Goal: Find specific page/section: Find specific page/section

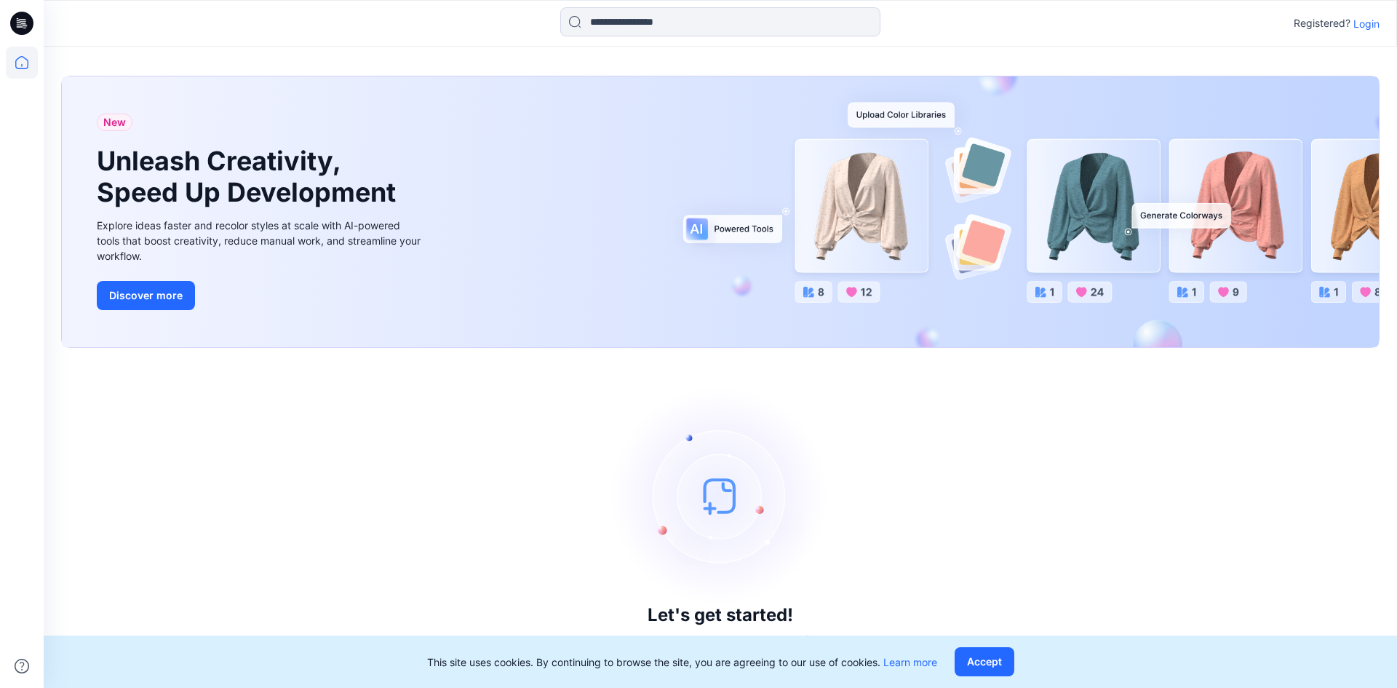
click at [1363, 27] on p "Login" at bounding box center [1367, 23] width 26 height 15
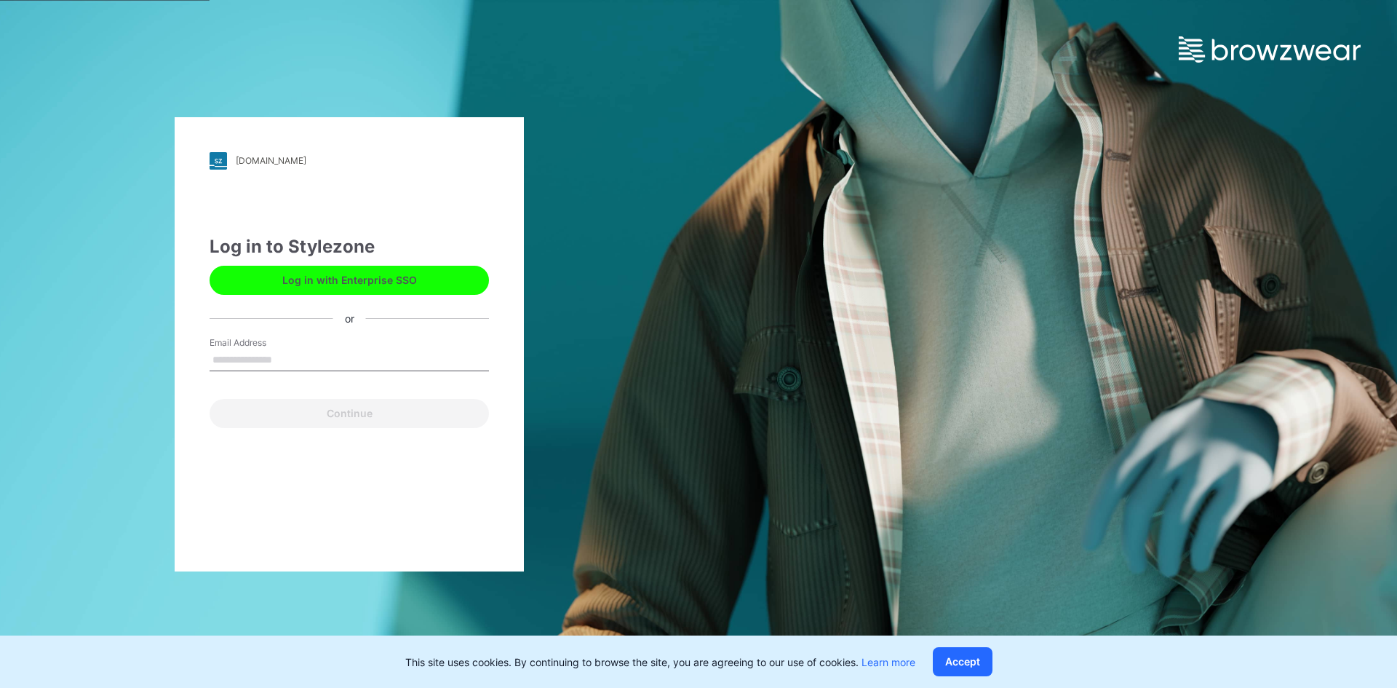
click at [277, 350] on input "Email Address" at bounding box center [349, 360] width 279 height 22
type input "**********"
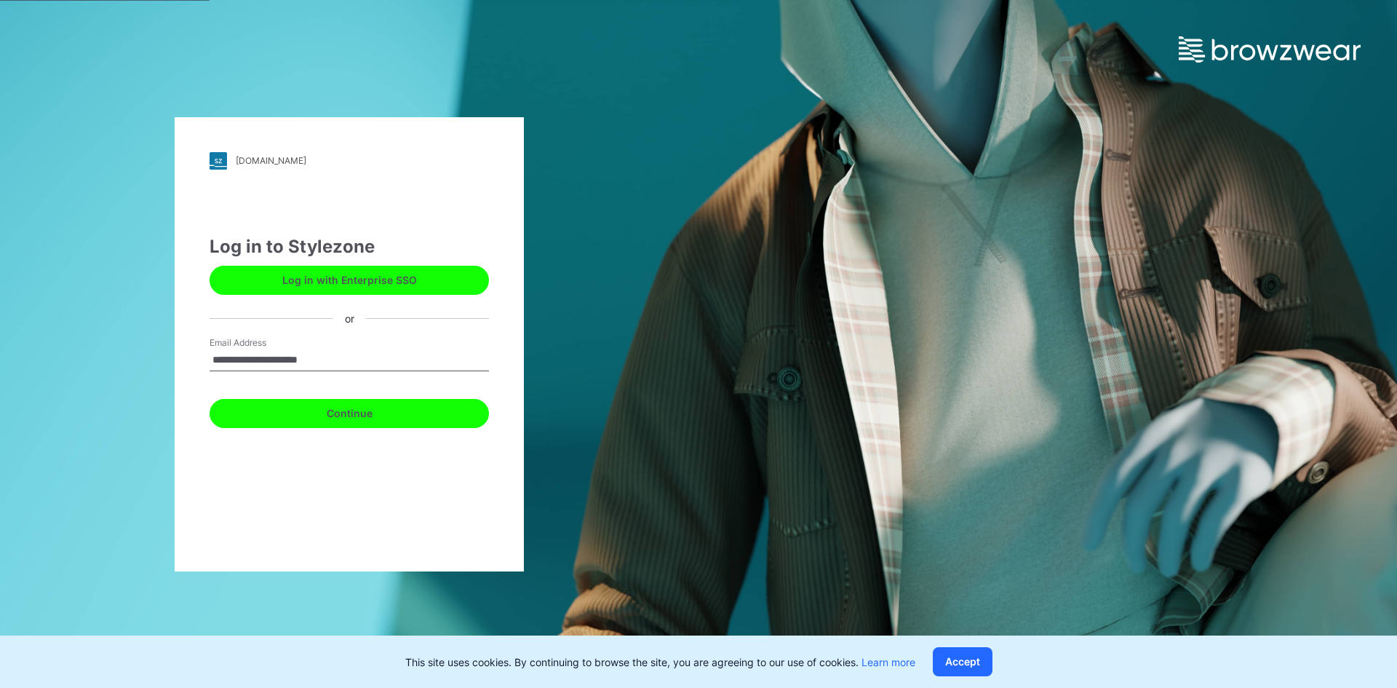
click at [316, 417] on button "Continue" at bounding box center [349, 413] width 279 height 29
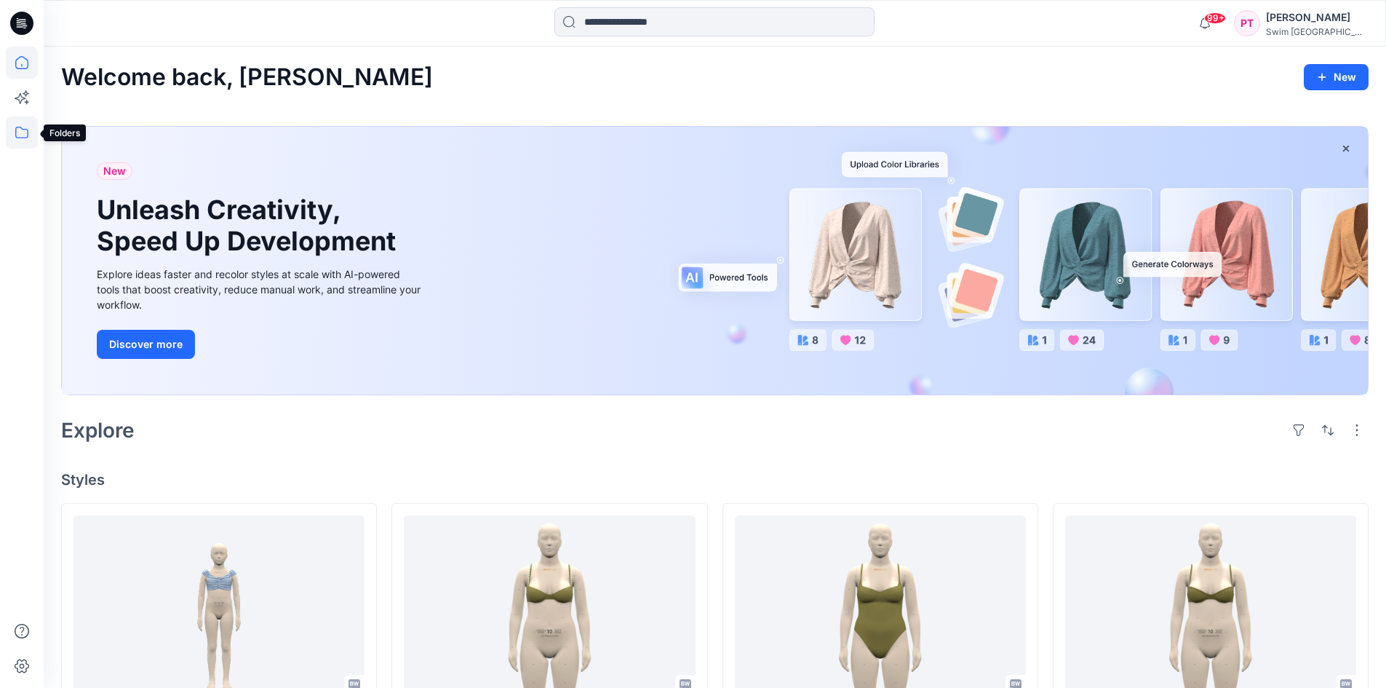
click at [29, 128] on icon at bounding box center [22, 132] width 32 height 32
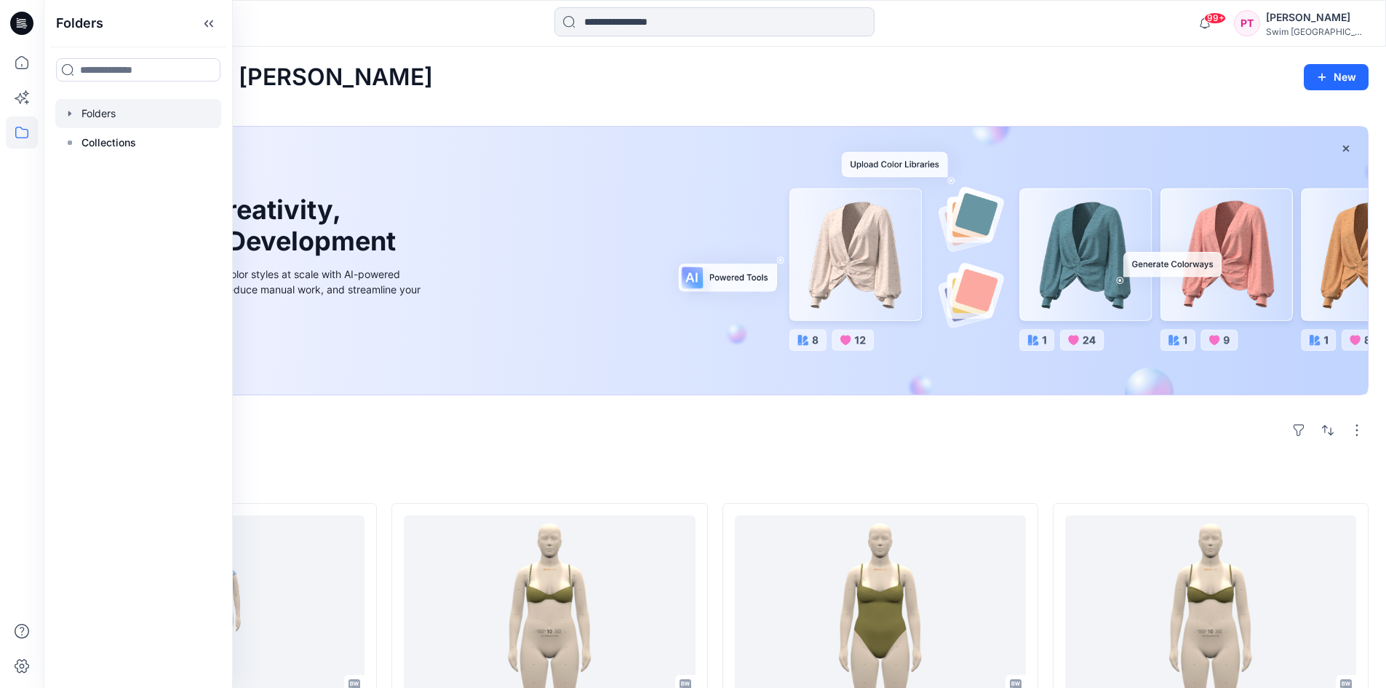
click at [92, 118] on div at bounding box center [138, 113] width 166 height 29
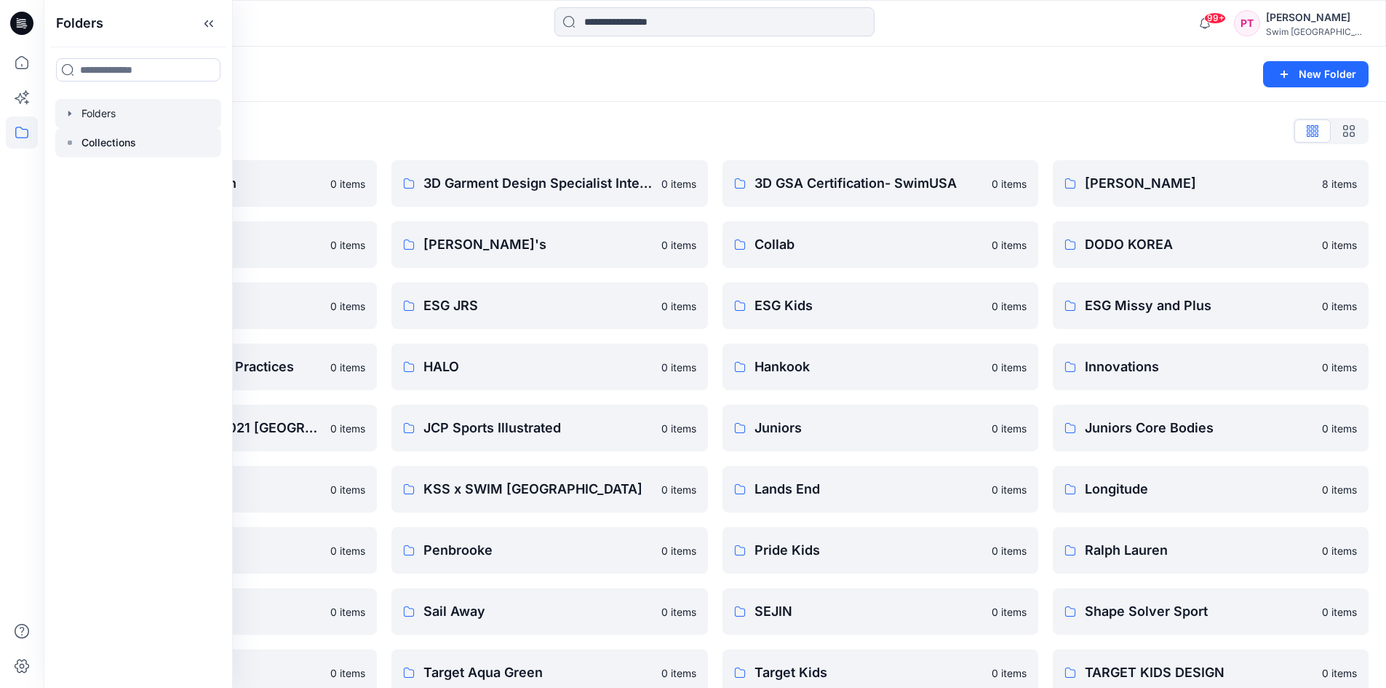
click at [101, 146] on p "Collections" at bounding box center [109, 142] width 55 height 17
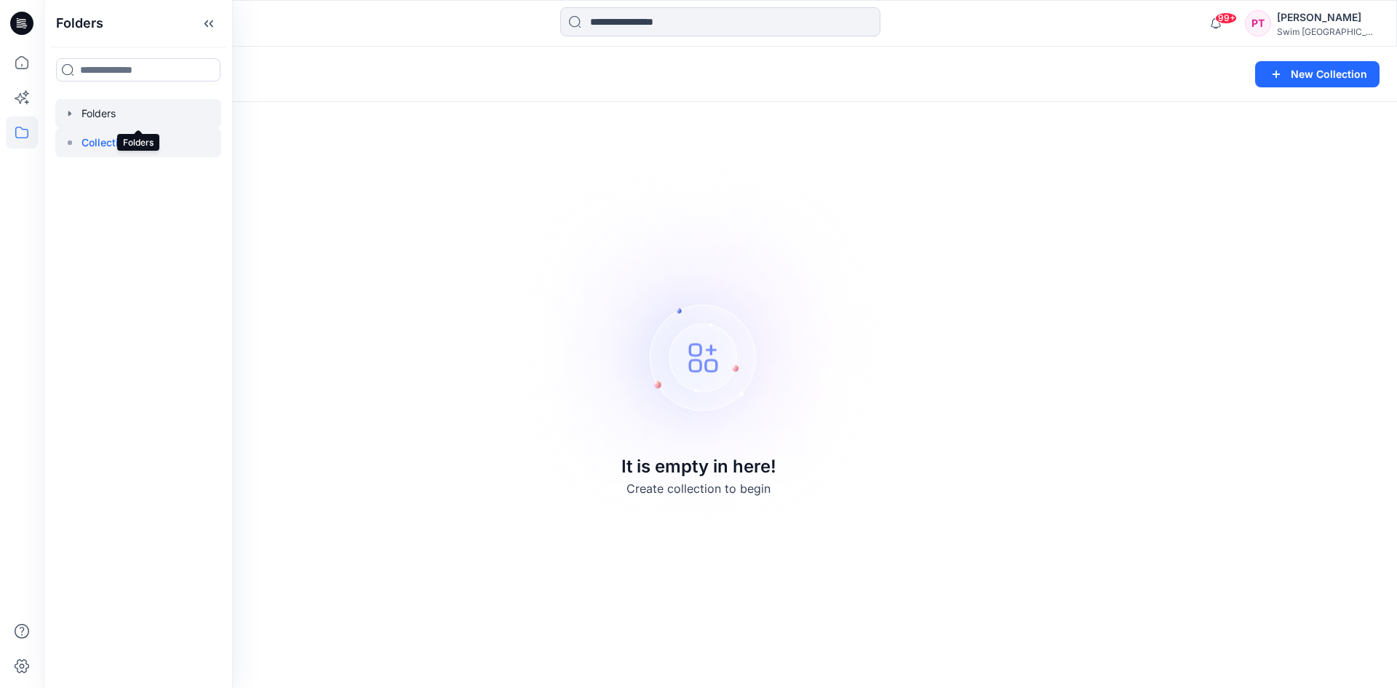
click at [100, 111] on div at bounding box center [138, 113] width 166 height 29
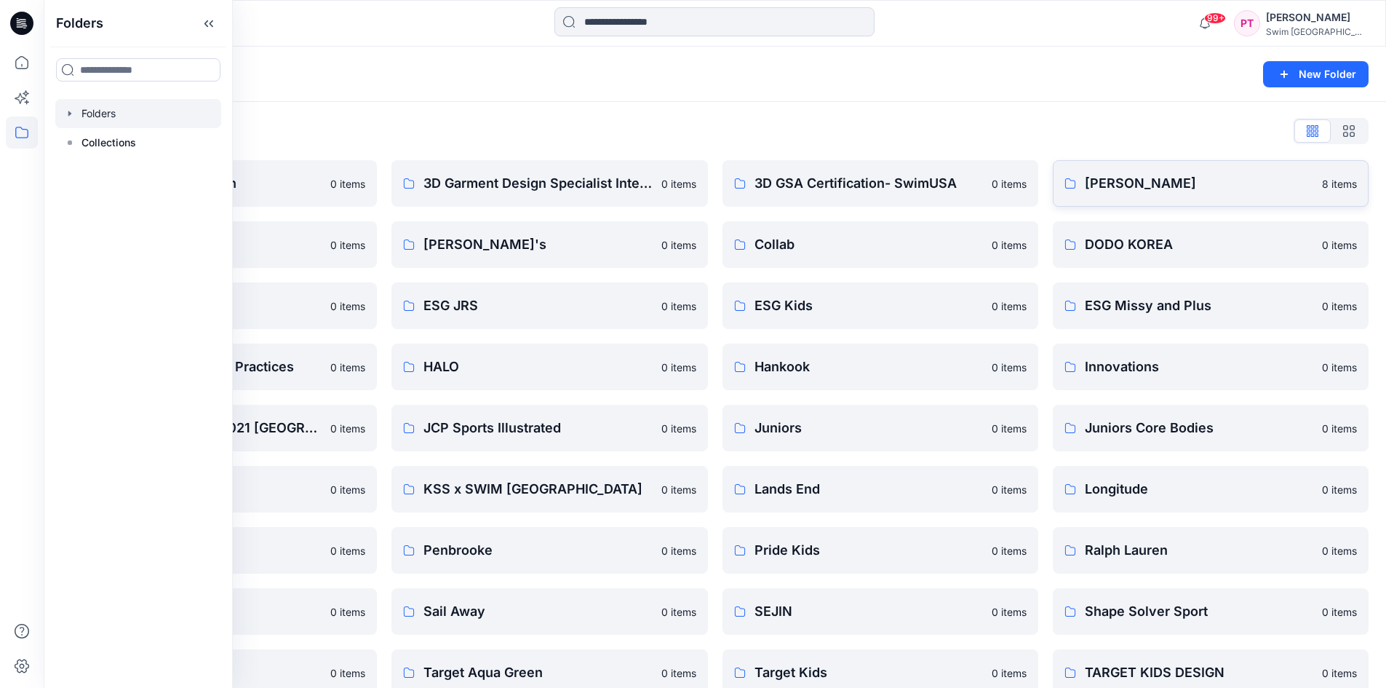
click at [1100, 175] on p "[PERSON_NAME]" at bounding box center [1199, 183] width 229 height 20
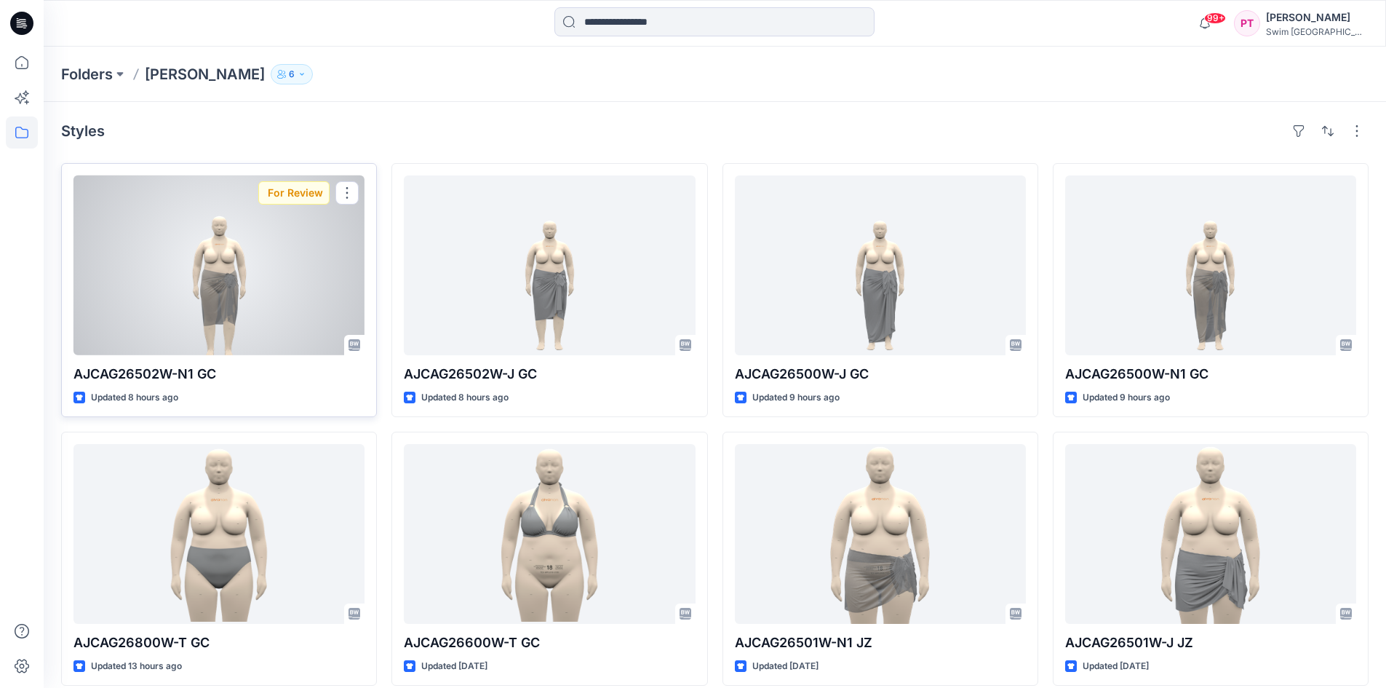
click at [299, 190] on div "For Review" at bounding box center [293, 192] width 71 height 23
click at [301, 261] on div at bounding box center [219, 265] width 291 height 180
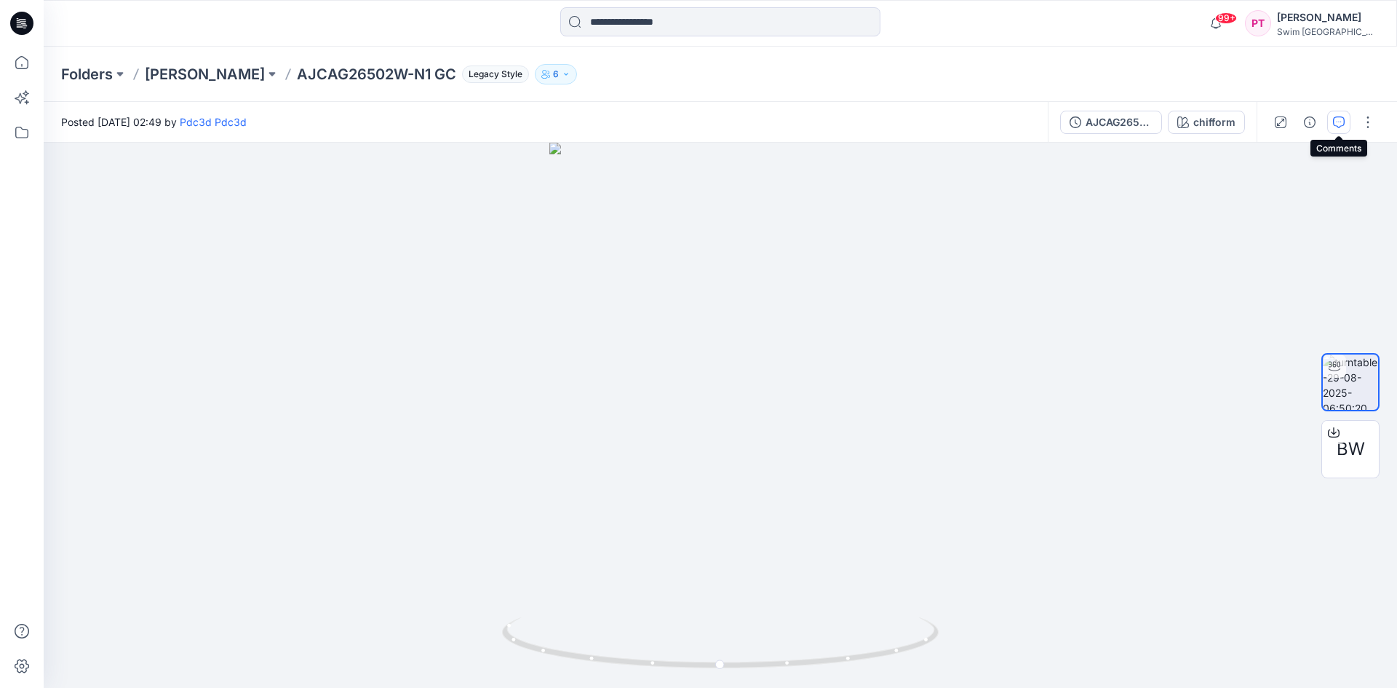
click at [1343, 122] on icon "button" at bounding box center [1339, 122] width 12 height 12
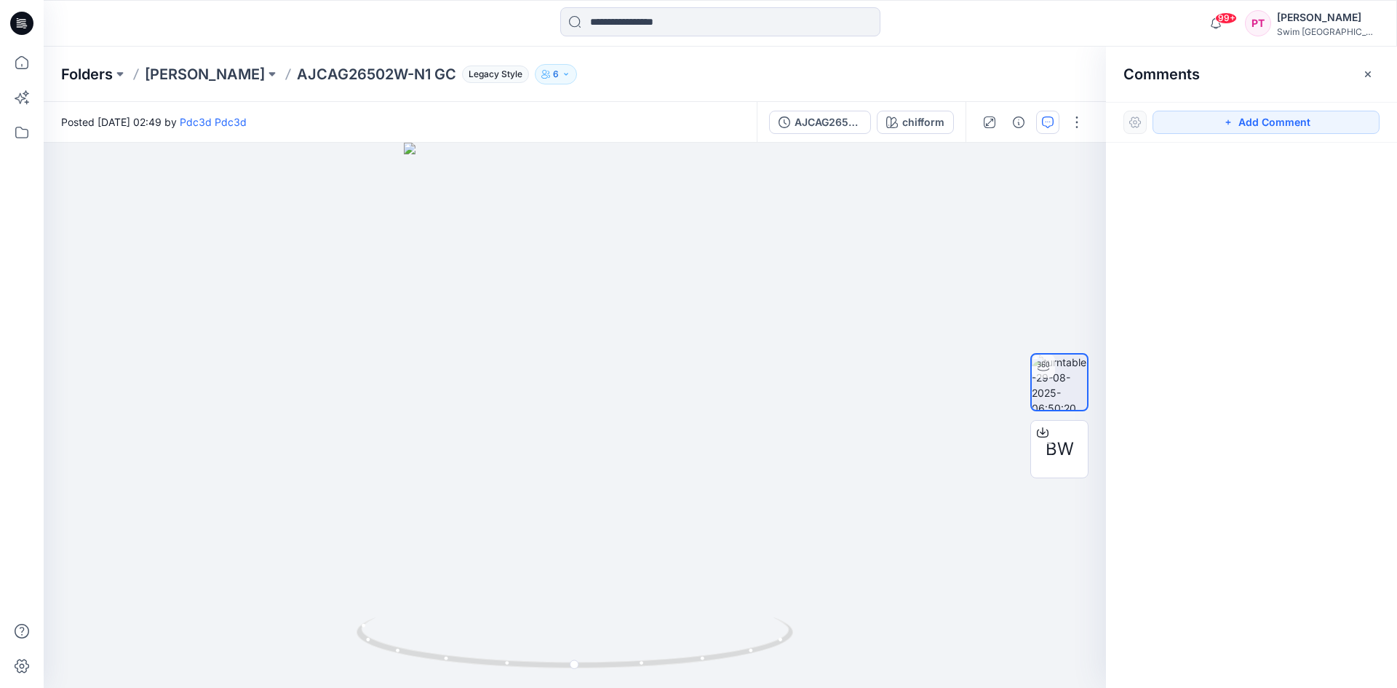
click at [100, 74] on p "Folders" at bounding box center [87, 74] width 52 height 20
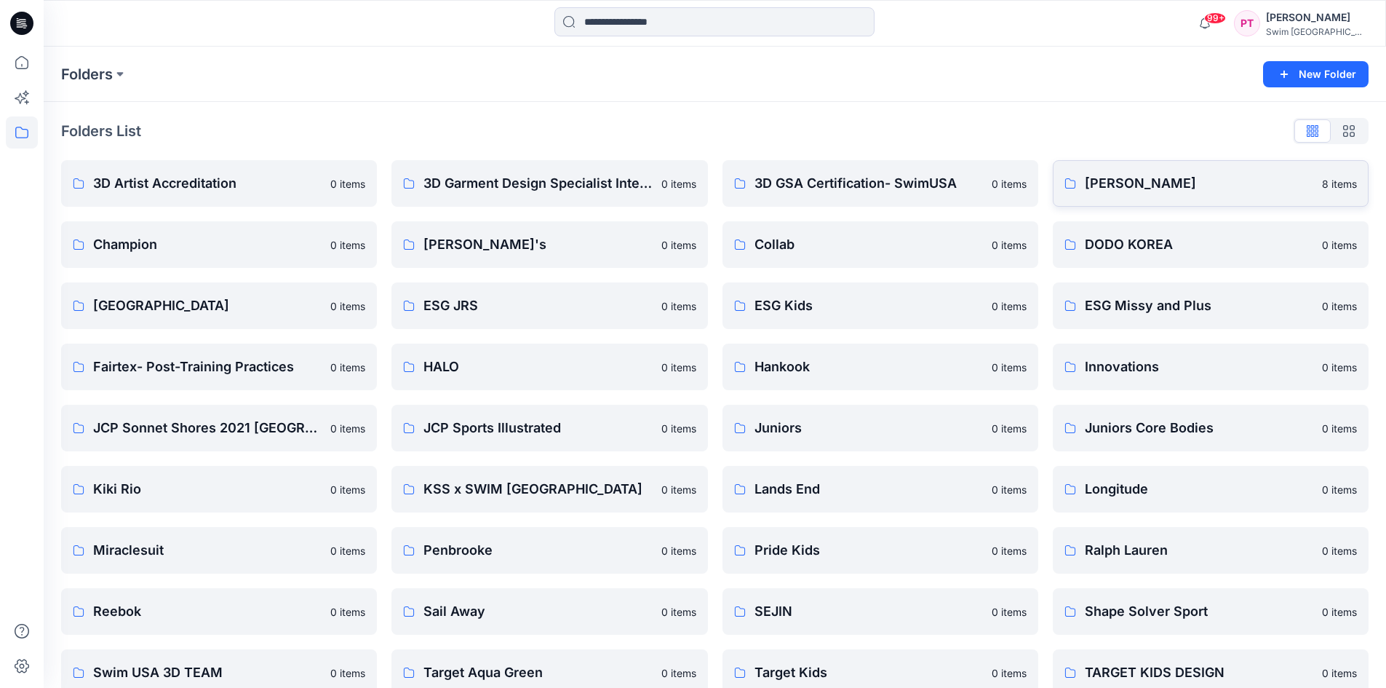
click at [1103, 178] on p "[PERSON_NAME]" at bounding box center [1199, 183] width 229 height 20
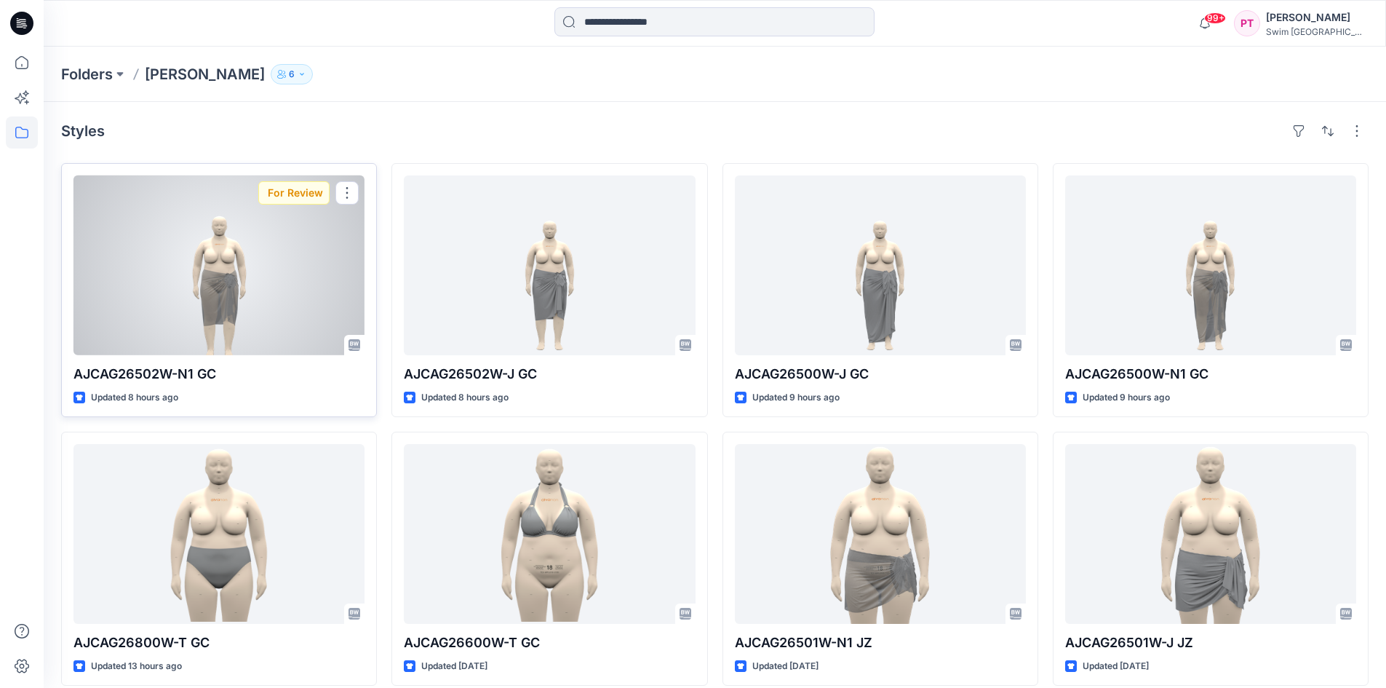
scroll to position [15, 0]
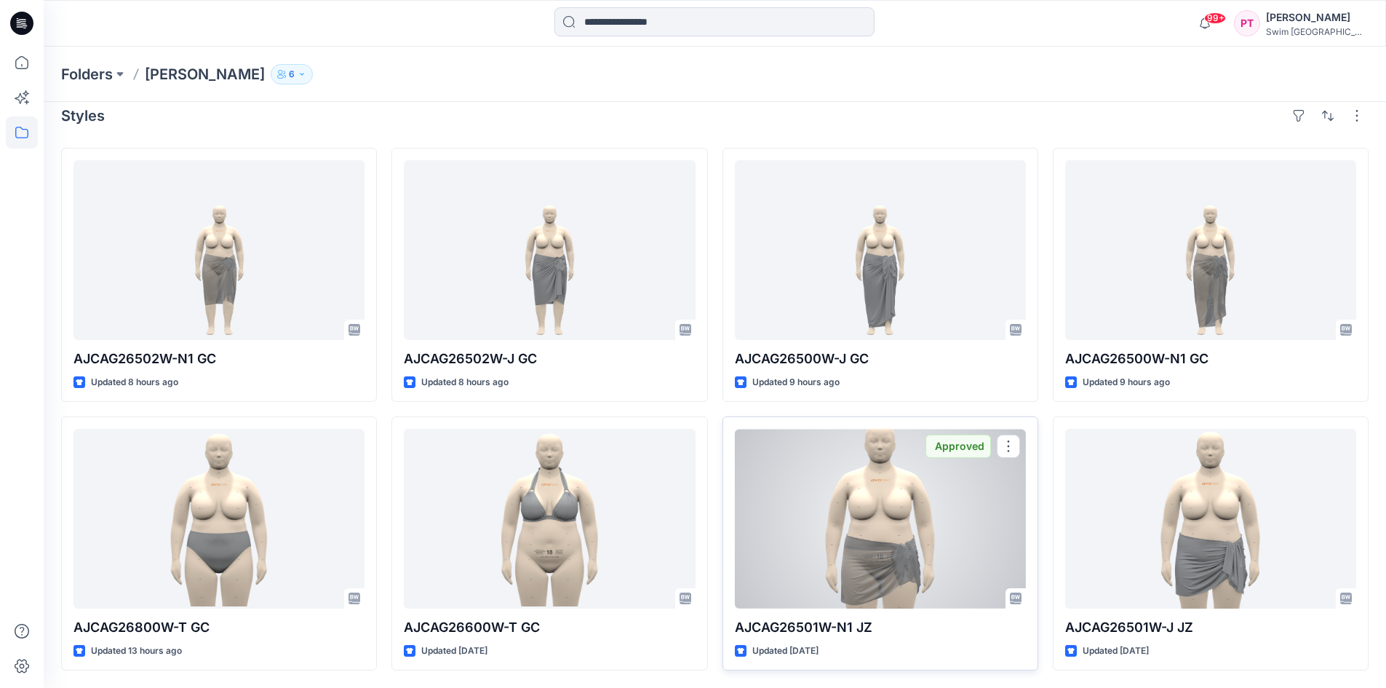
click at [916, 541] on div at bounding box center [880, 519] width 291 height 180
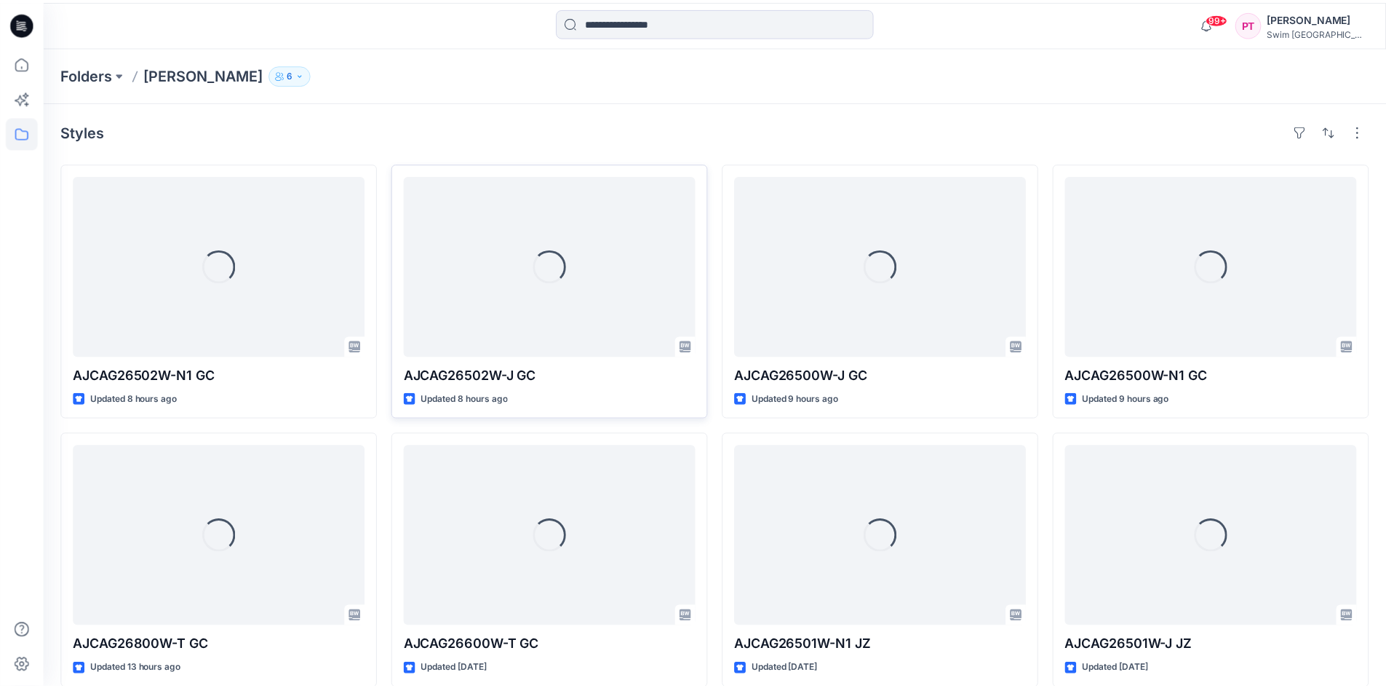
scroll to position [15, 0]
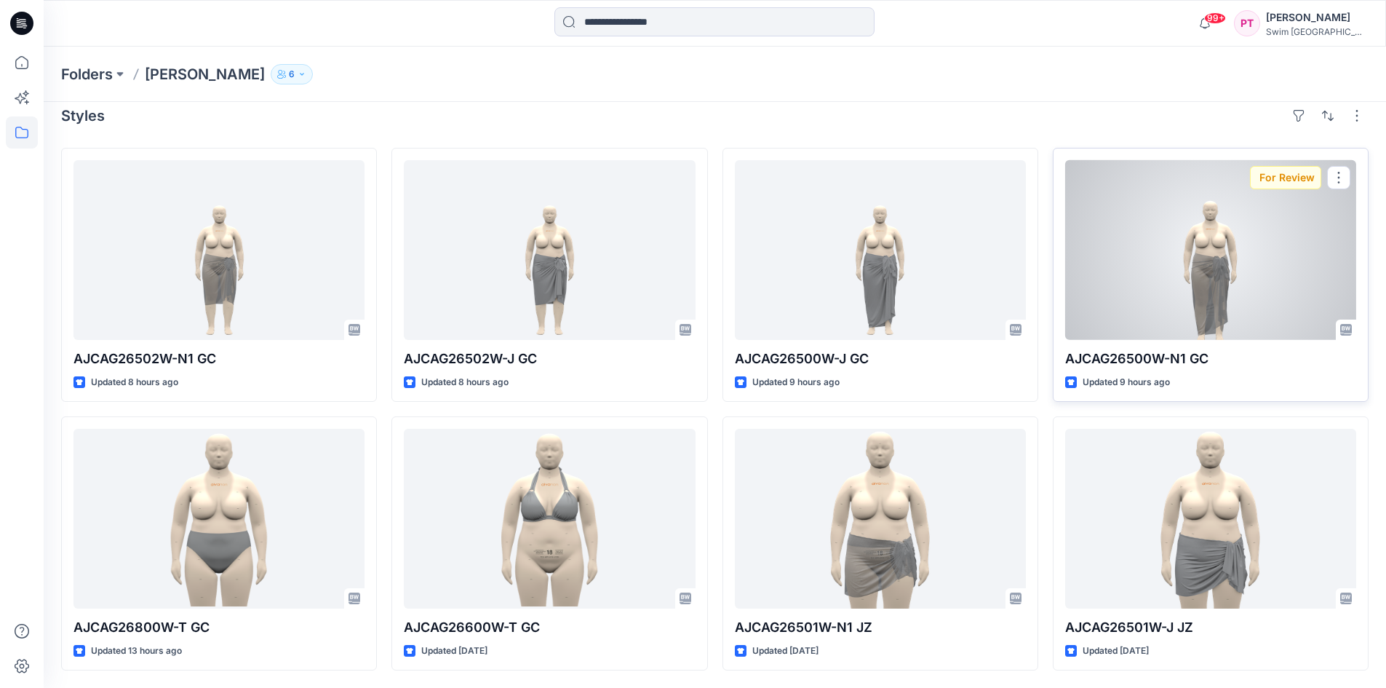
click at [1196, 271] on div at bounding box center [1210, 250] width 291 height 180
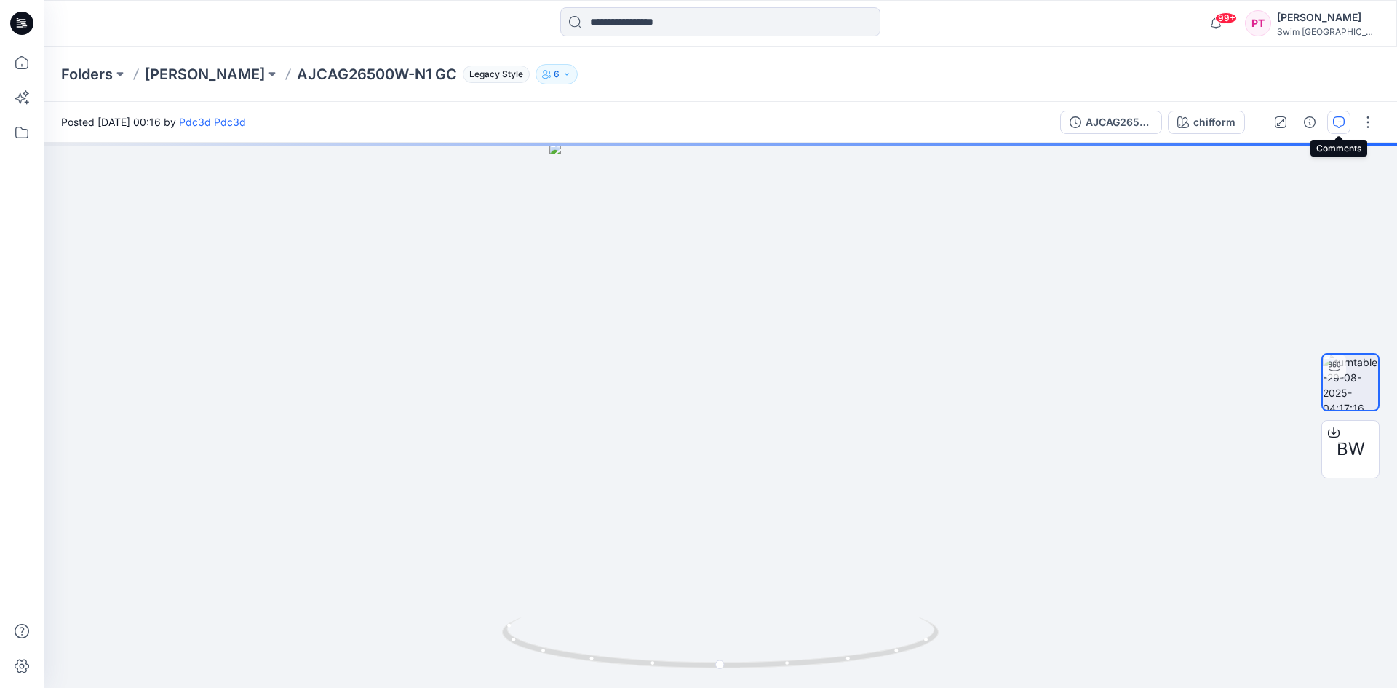
click at [1336, 122] on icon "button" at bounding box center [1339, 122] width 12 height 12
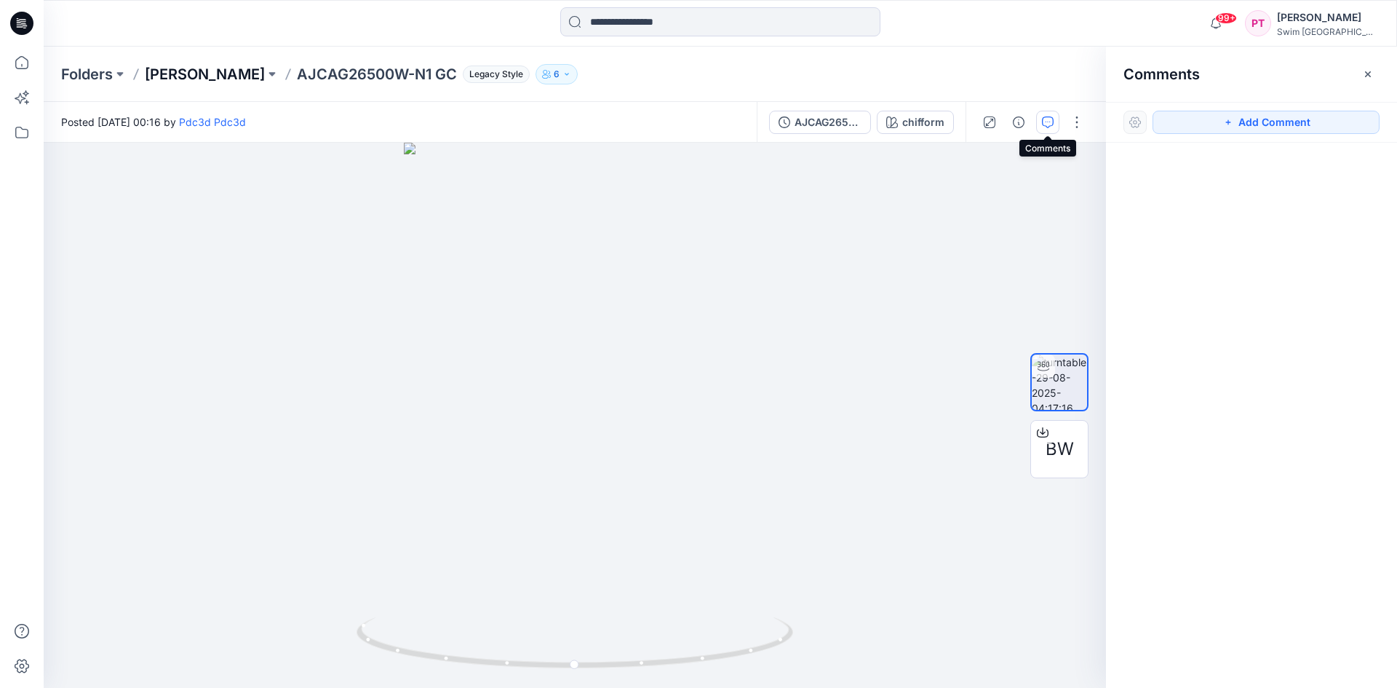
click at [215, 74] on p "[PERSON_NAME]" at bounding box center [205, 74] width 120 height 20
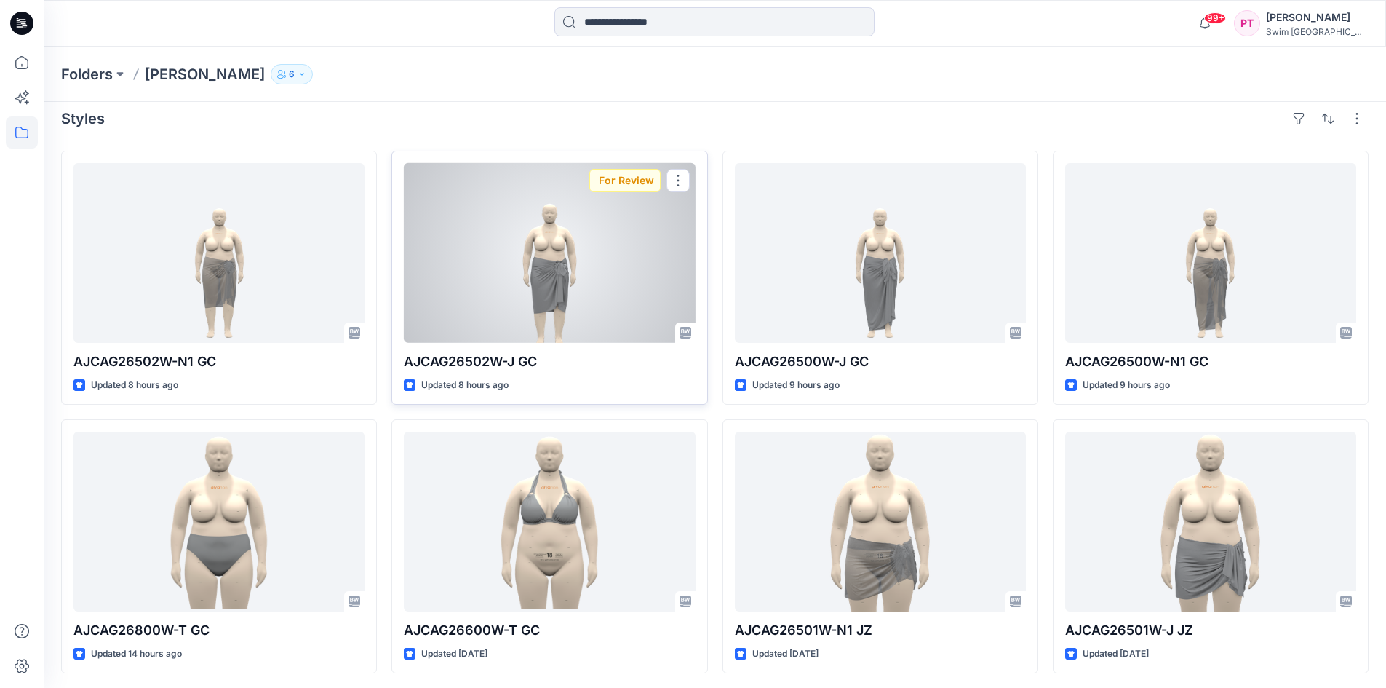
scroll to position [15, 0]
